Goal: Information Seeking & Learning: Learn about a topic

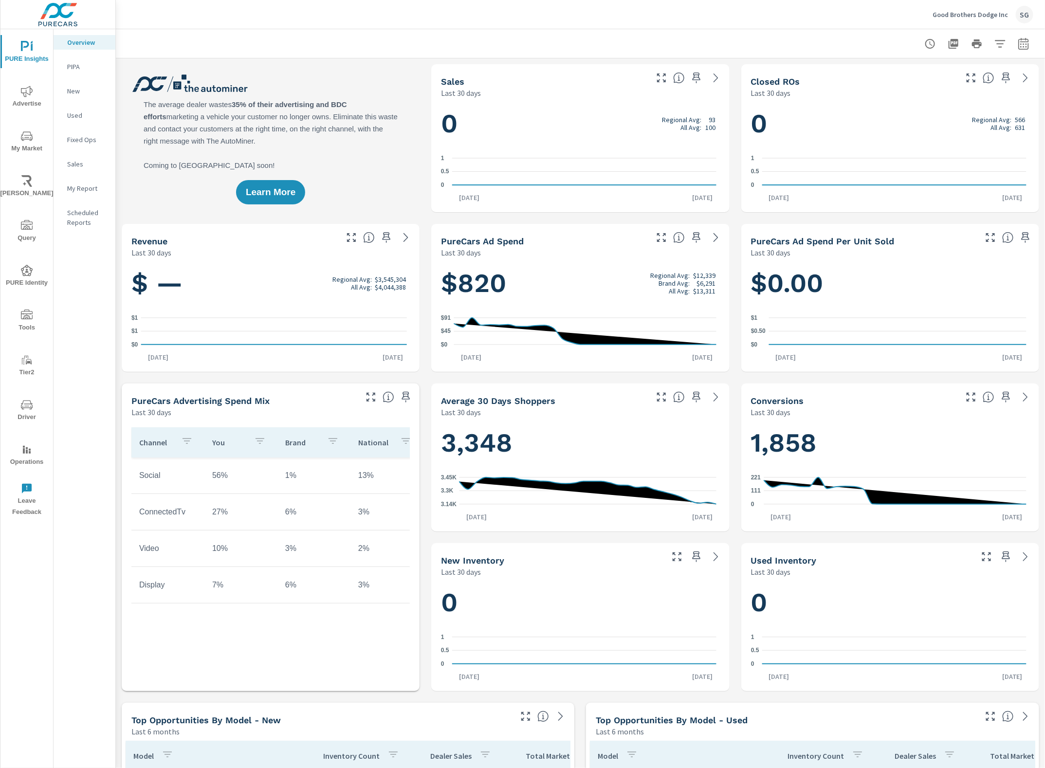
click at [25, 96] on icon "nav menu" at bounding box center [27, 91] width 12 height 11
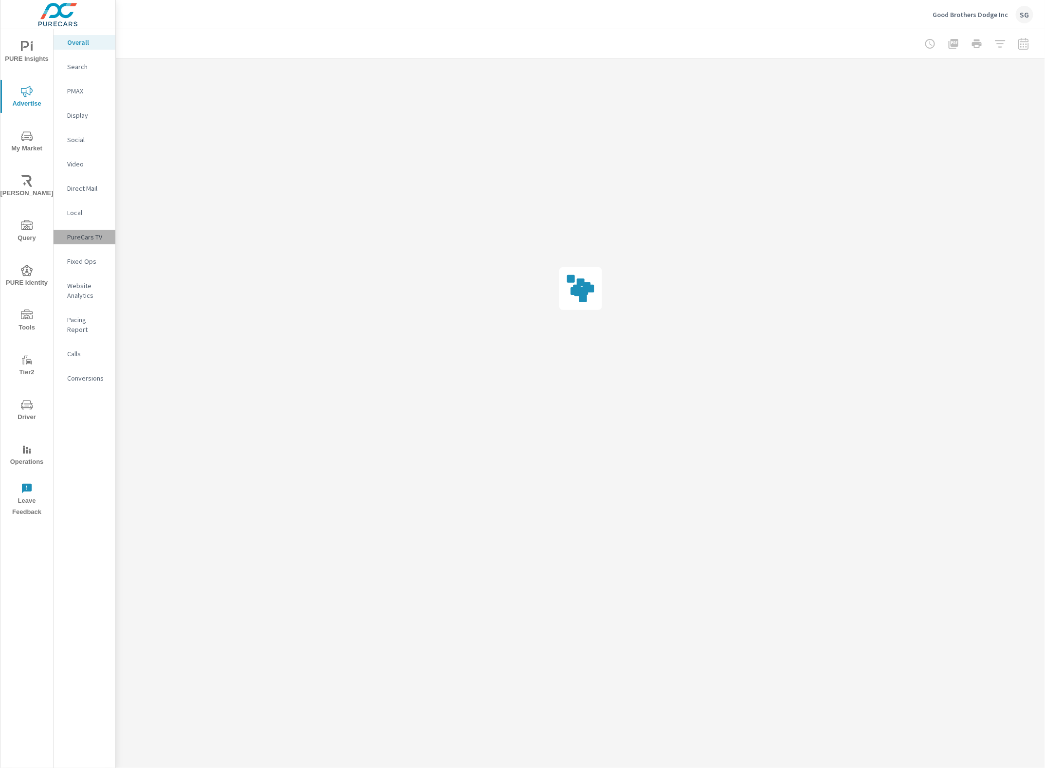
click at [91, 237] on p "PureCars TV" at bounding box center [87, 237] width 40 height 10
